Goal: Book appointment/travel/reservation

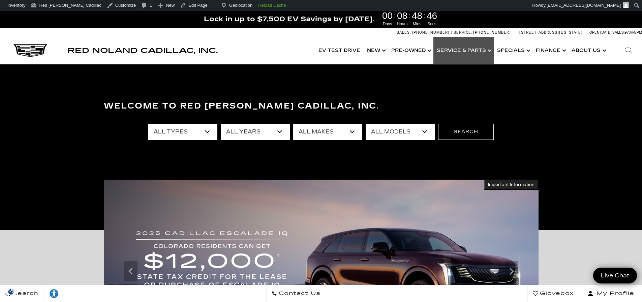
click at [451, 48] on link "Show Service & Parts" at bounding box center [464, 50] width 60 height 27
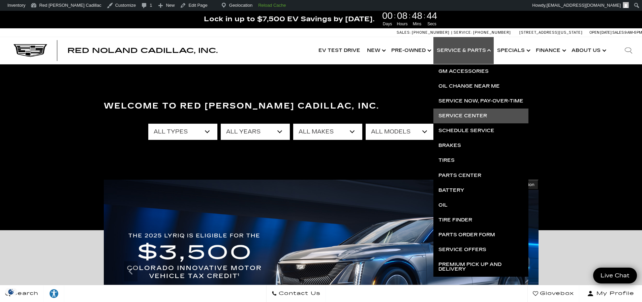
click at [465, 114] on link "Service Center" at bounding box center [481, 116] width 95 height 15
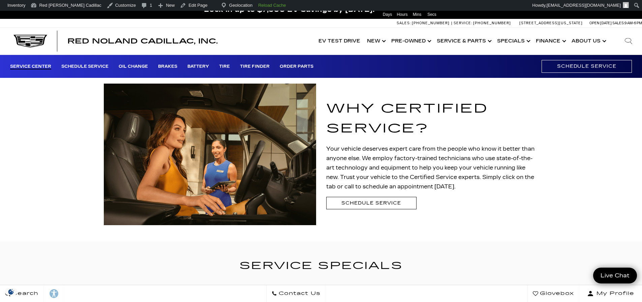
scroll to position [11, 0]
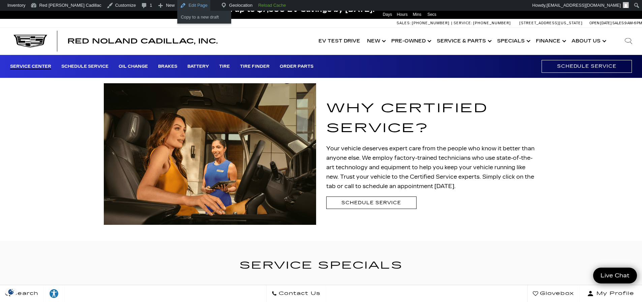
click at [177, 4] on link "Edit Page" at bounding box center [193, 5] width 33 height 11
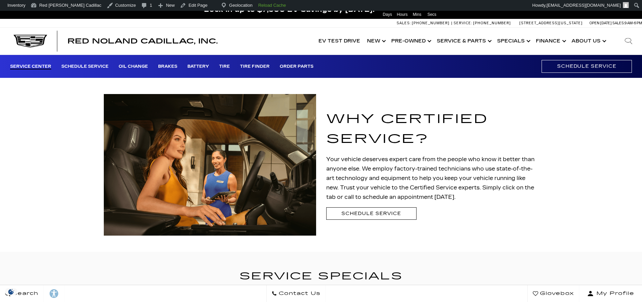
click at [393, 215] on link "Schedule Service" at bounding box center [371, 213] width 90 height 12
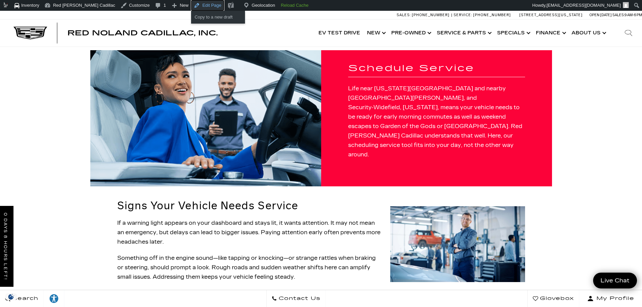
click at [191, 6] on link "Edit Page" at bounding box center [207, 5] width 33 height 11
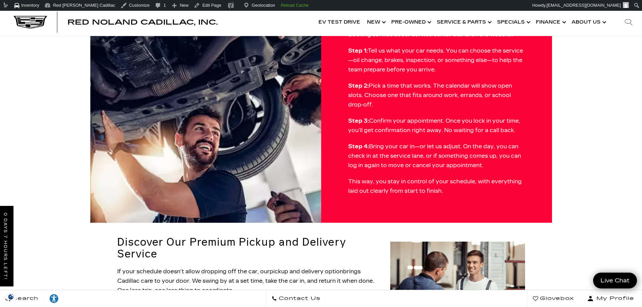
scroll to position [317, 0]
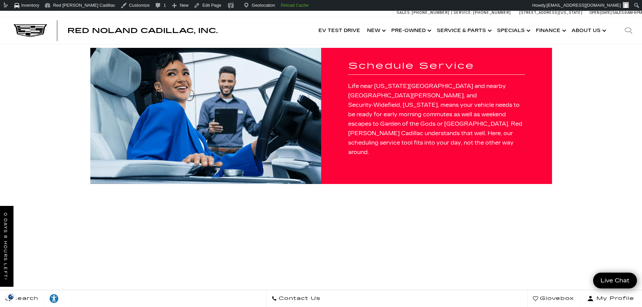
scroll to position [2, 0]
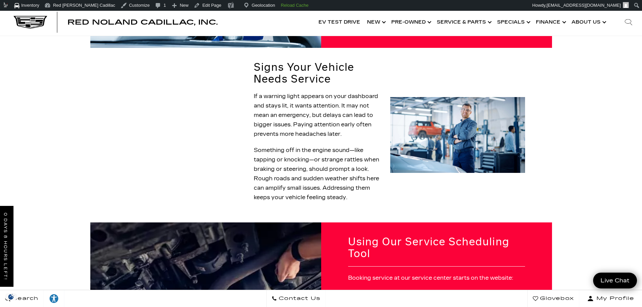
scroll to position [127, 0]
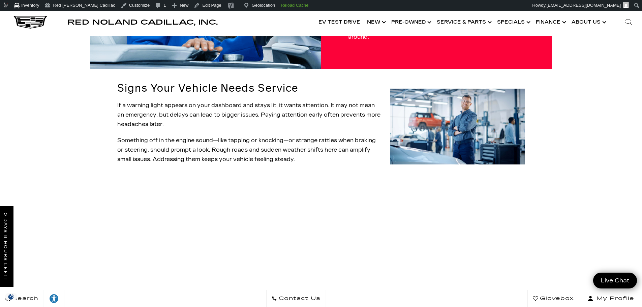
scroll to position [117, 0]
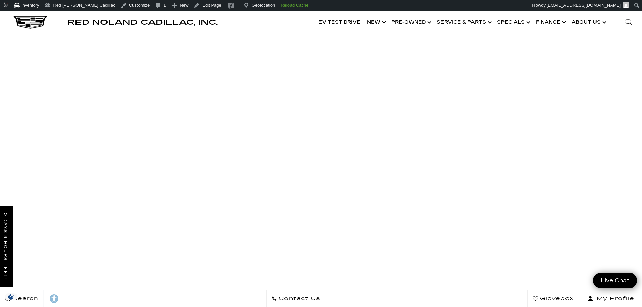
scroll to position [273, 0]
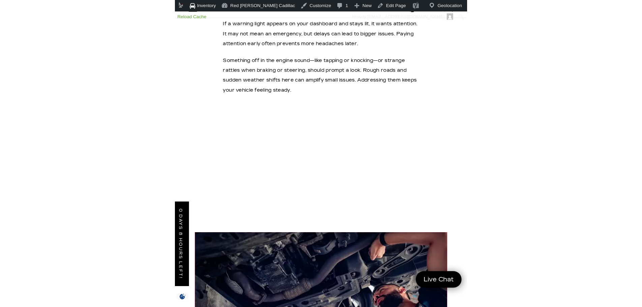
scroll to position [202, 0]
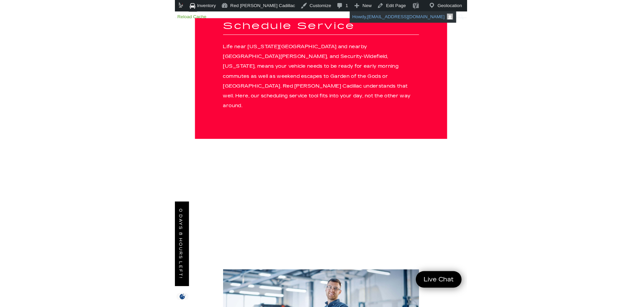
scroll to position [174, 0]
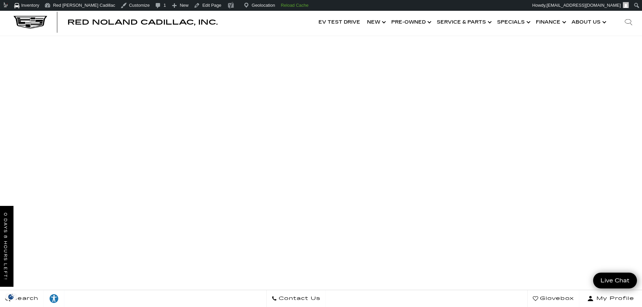
scroll to position [238, 0]
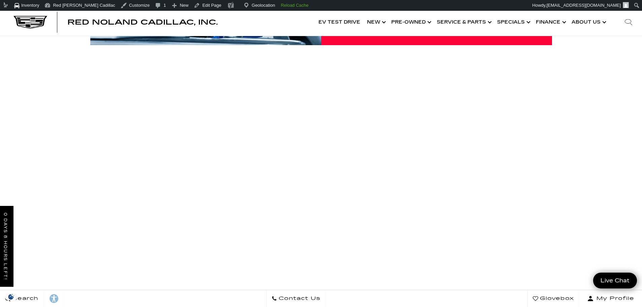
scroll to position [167, 0]
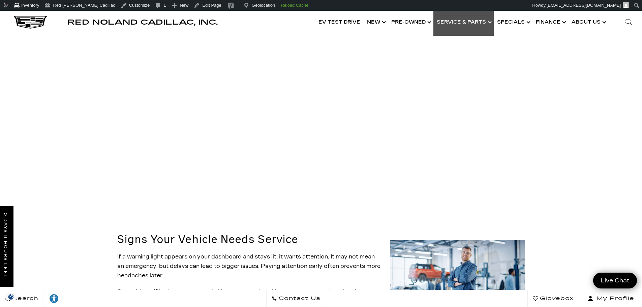
scroll to position [190, 0]
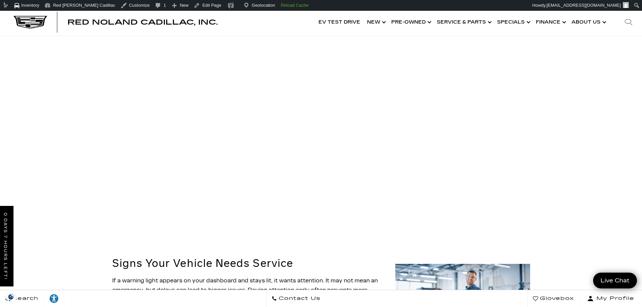
scroll to position [240, 0]
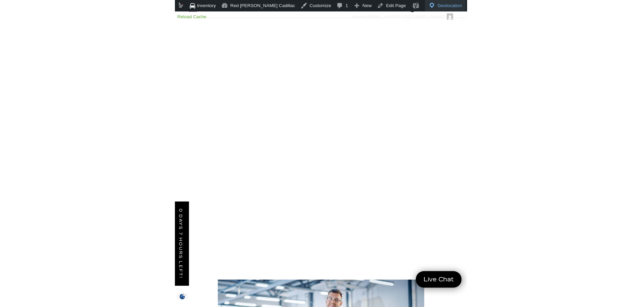
scroll to position [249, 0]
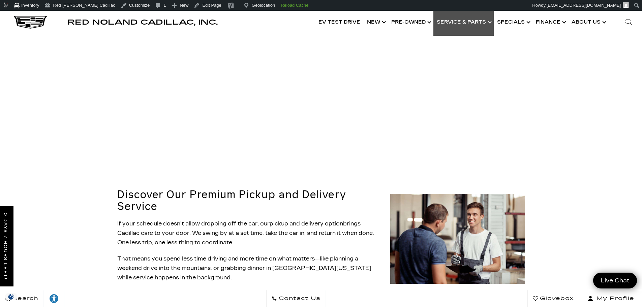
scroll to position [806, 0]
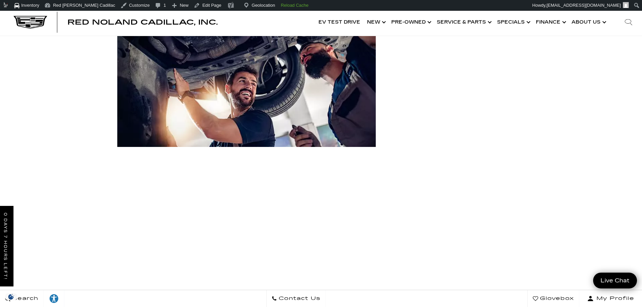
scroll to position [510, 0]
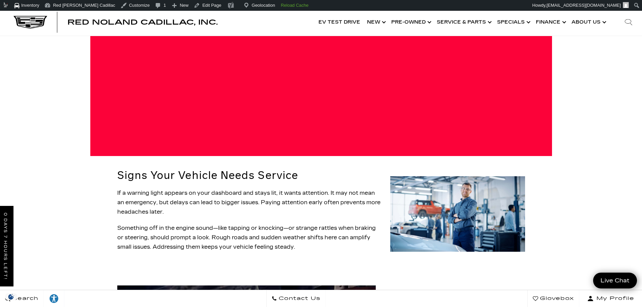
scroll to position [200, 0]
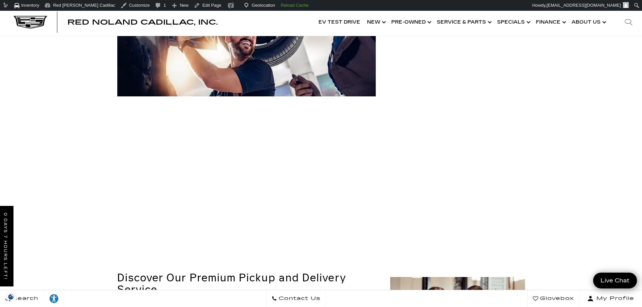
scroll to position [721, 0]
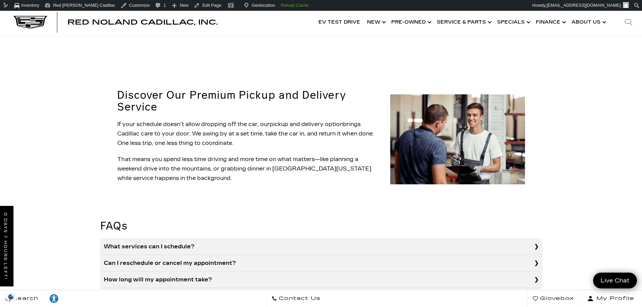
scroll to position [840, 0]
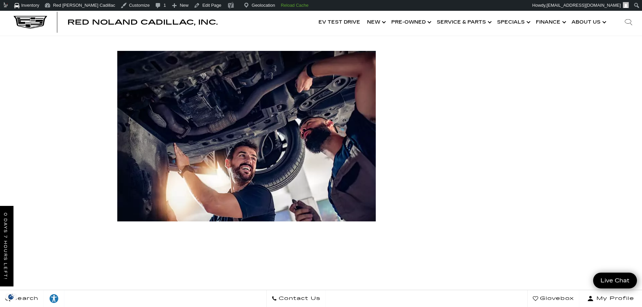
scroll to position [291, 0]
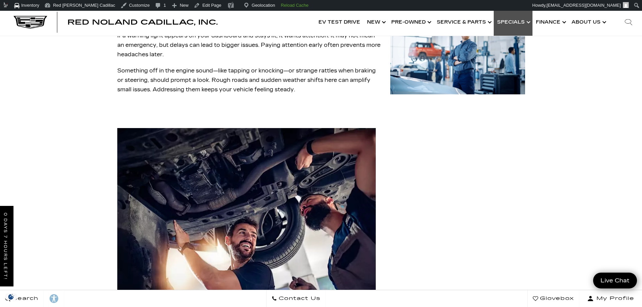
scroll to position [539, 0]
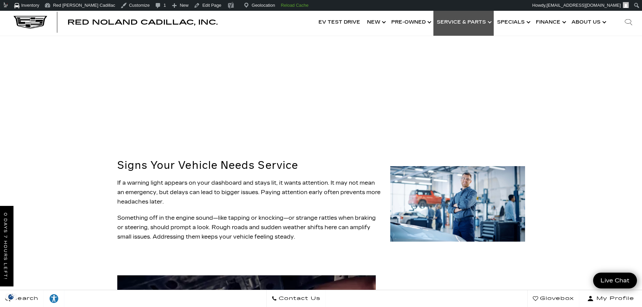
scroll to position [315, 0]
